Goal: Communication & Community: Participate in discussion

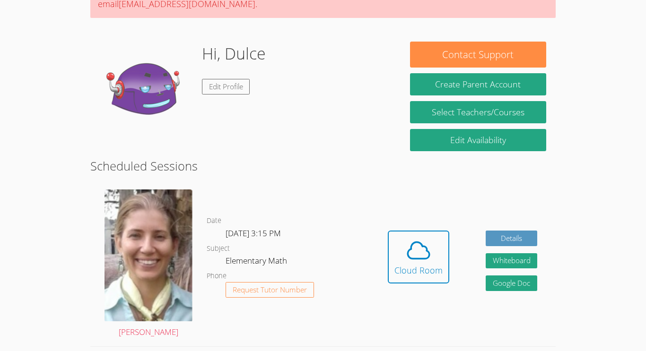
scroll to position [112, 0]
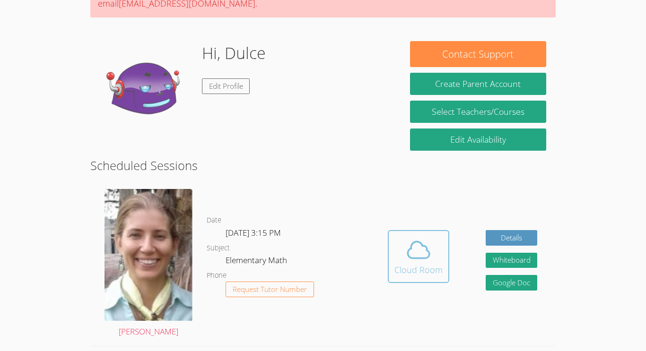
click at [424, 265] on div "Cloud Room" at bounding box center [418, 269] width 48 height 13
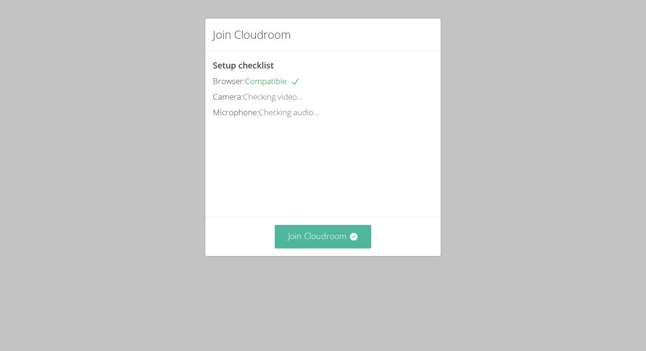
click at [323, 248] on button "Join Cloudroom" at bounding box center [323, 236] width 97 height 23
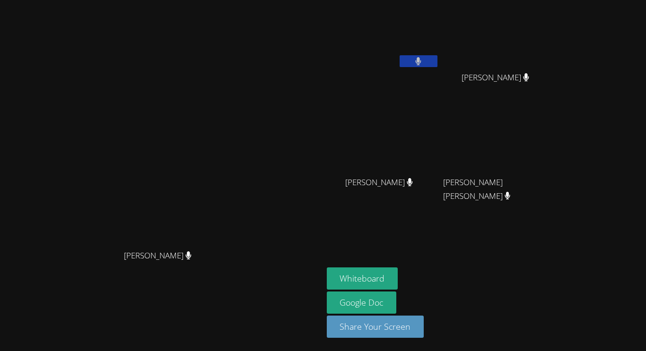
click at [437, 64] on button at bounding box center [418, 61] width 38 height 12
click at [423, 62] on icon at bounding box center [418, 61] width 10 height 8
click at [398, 276] on button "Whiteboard" at bounding box center [362, 279] width 71 height 22
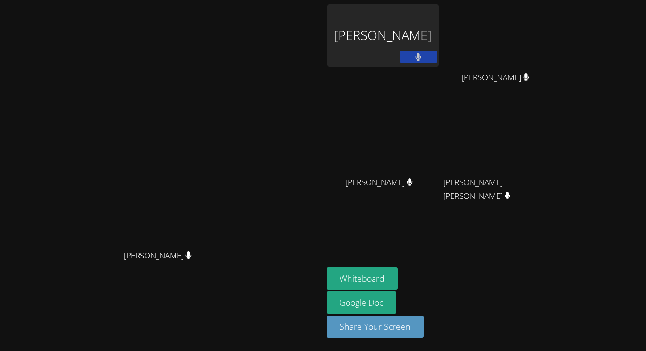
click at [232, 197] on video at bounding box center [161, 156] width 142 height 177
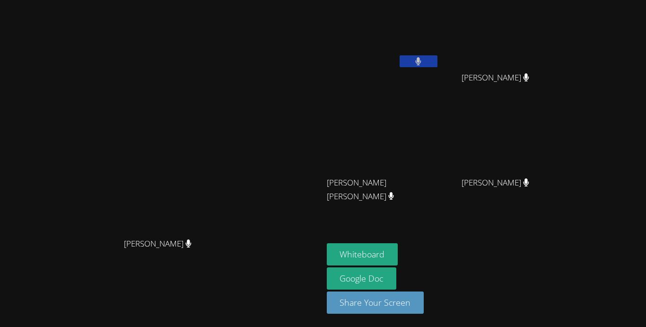
click at [24, 28] on div "Diana Andrade Diana Andrade" at bounding box center [161, 163] width 315 height 319
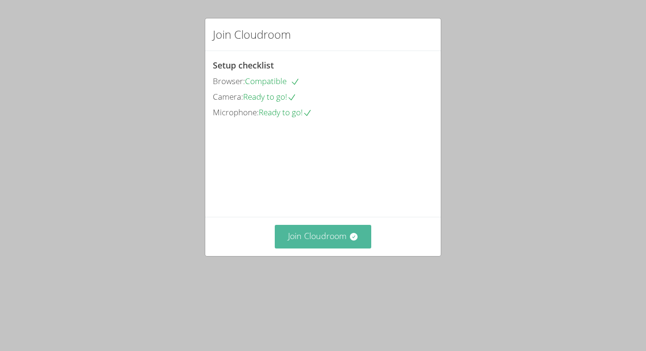
click at [329, 248] on button "Join Cloudroom" at bounding box center [323, 236] width 97 height 23
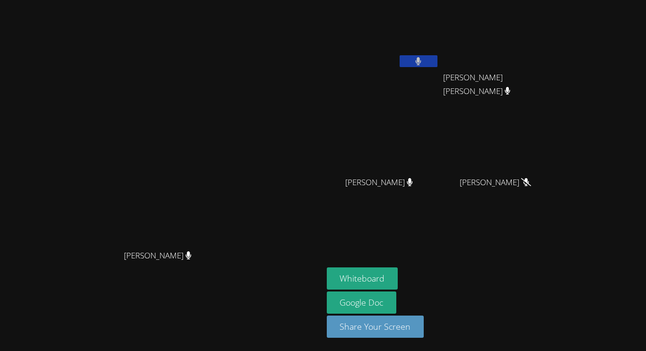
click at [437, 61] on button at bounding box center [418, 61] width 38 height 12
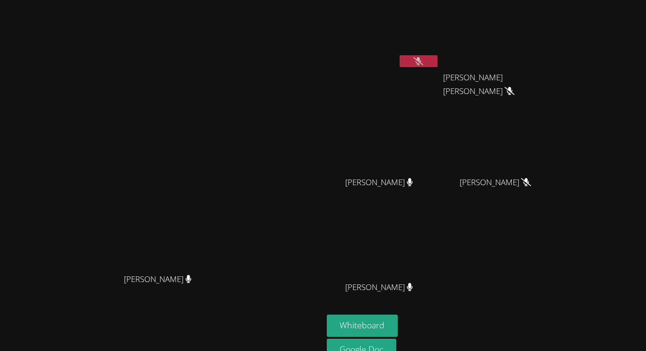
click at [437, 59] on button at bounding box center [418, 61] width 38 height 12
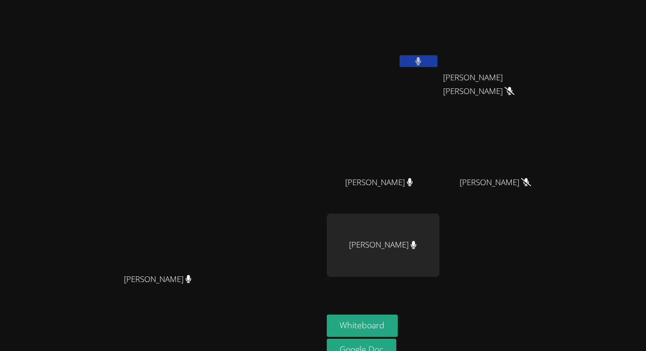
click at [421, 62] on icon at bounding box center [418, 61] width 6 height 8
click at [437, 62] on button at bounding box center [418, 61] width 38 height 12
click at [437, 58] on button at bounding box center [418, 61] width 38 height 12
click at [437, 63] on button at bounding box center [418, 61] width 38 height 12
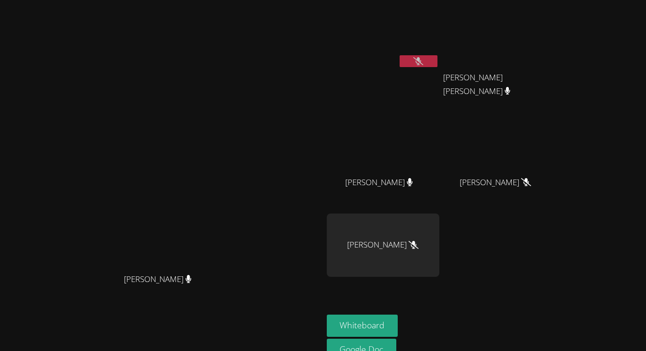
click at [437, 64] on button at bounding box center [418, 61] width 38 height 12
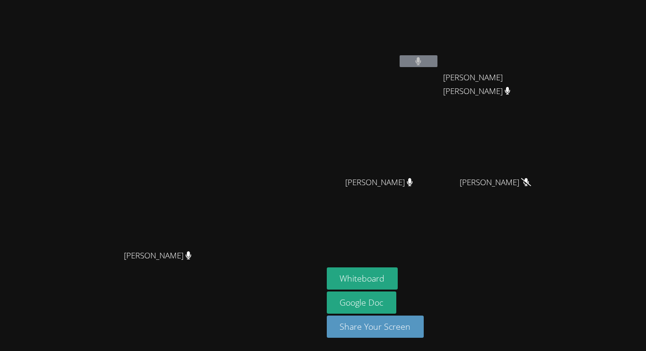
click at [437, 55] on button at bounding box center [418, 61] width 38 height 12
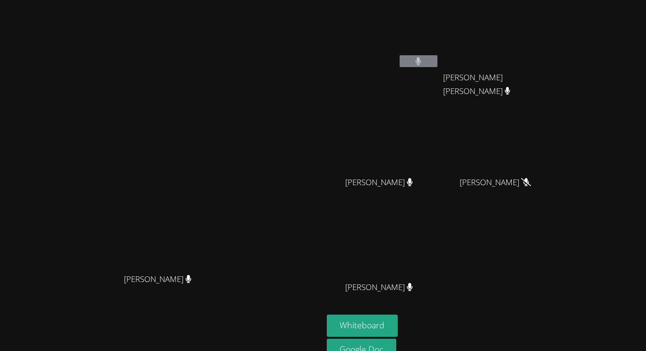
click at [439, 52] on video at bounding box center [383, 35] width 112 height 63
click at [437, 58] on button at bounding box center [418, 61] width 38 height 12
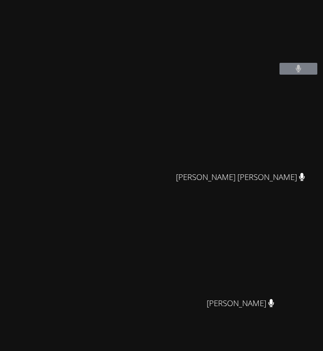
click at [302, 75] on button at bounding box center [298, 69] width 38 height 12
click at [280, 68] on video at bounding box center [240, 39] width 142 height 71
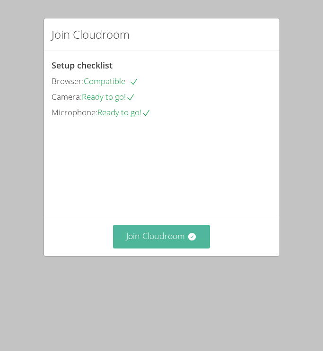
click at [144, 248] on button "Join Cloudroom" at bounding box center [161, 236] width 97 height 23
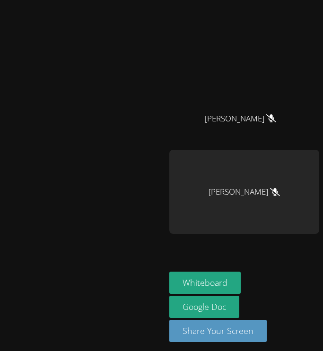
scroll to position [437, 0]
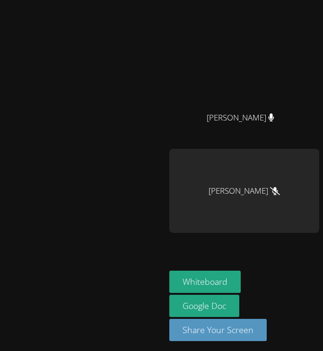
click at [239, 199] on div "Celestina Olivas" at bounding box center [244, 191] width 150 height 84
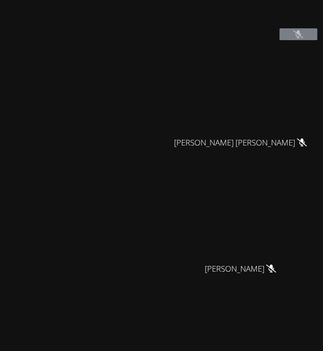
scroll to position [0, 0]
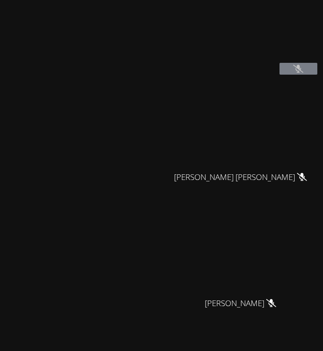
click at [295, 73] on icon at bounding box center [298, 69] width 10 height 8
click at [302, 73] on icon at bounding box center [298, 69] width 10 height 8
click at [299, 73] on icon at bounding box center [298, 69] width 10 height 8
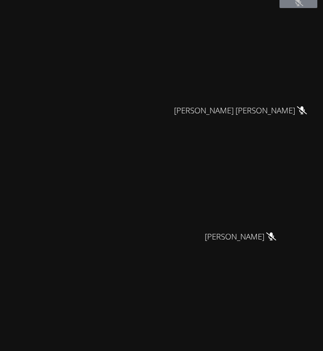
scroll to position [60, 0]
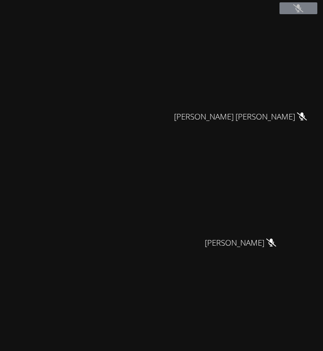
click at [32, 323] on video at bounding box center [83, 316] width 142 height 89
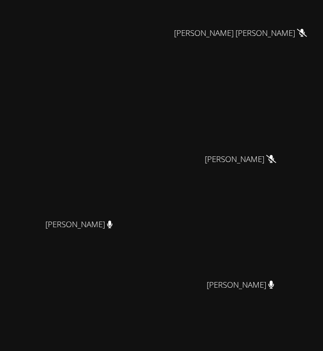
scroll to position [144, 0]
click at [241, 141] on video at bounding box center [244, 107] width 142 height 84
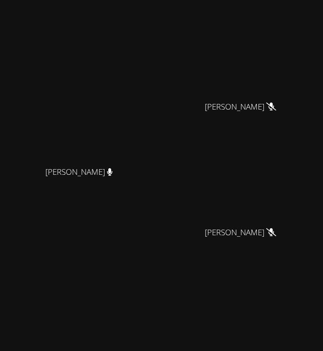
scroll to position [0, 0]
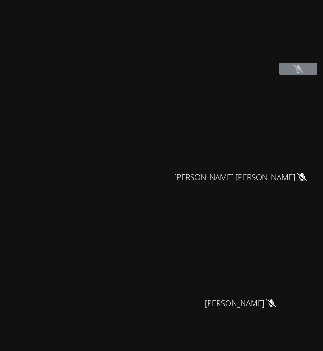
click at [59, 284] on video at bounding box center [83, 314] width 142 height 89
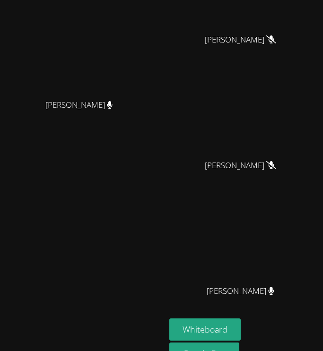
scroll to position [263, 0]
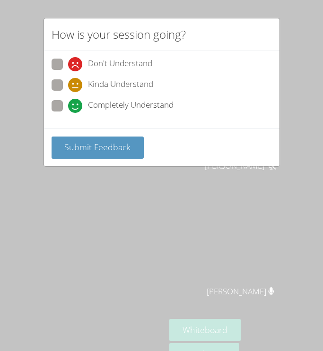
click at [68, 113] on span at bounding box center [68, 113] width 0 height 0
click at [68, 104] on input "Completely Understand" at bounding box center [72, 104] width 8 height 8
radio input "true"
click at [68, 113] on span at bounding box center [68, 113] width 0 height 0
click at [68, 108] on input "Completely Understand" at bounding box center [72, 104] width 8 height 8
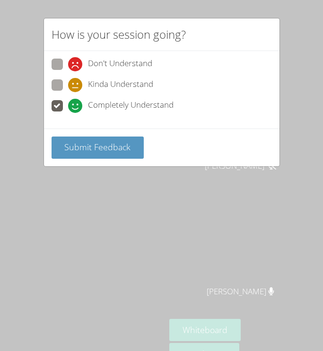
click at [70, 67] on icon at bounding box center [75, 64] width 14 height 14
click at [70, 67] on input "Don't Understand" at bounding box center [72, 63] width 8 height 8
radio input "true"
click at [68, 112] on icon at bounding box center [75, 106] width 14 height 14
click at [68, 108] on input "Completely Understand" at bounding box center [72, 104] width 8 height 8
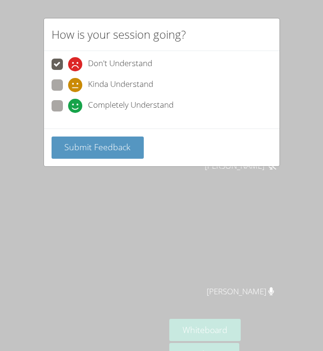
radio input "true"
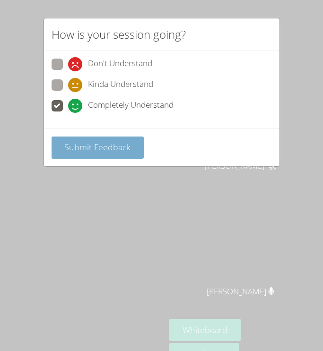
click at [90, 152] on span "Submit Feedback" at bounding box center [97, 146] width 66 height 11
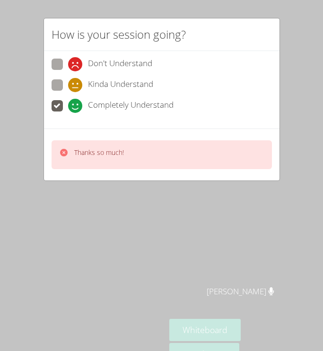
click at [66, 159] on div at bounding box center [63, 155] width 9 height 14
click at [61, 160] on div at bounding box center [63, 155] width 9 height 14
click at [52, 208] on div "How is your session going? Don't Understand Kinda Understand Completely Underst…" at bounding box center [161, 175] width 323 height 351
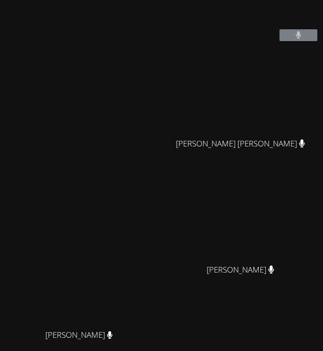
scroll to position [0, 0]
